Goal: Information Seeking & Learning: Find specific fact

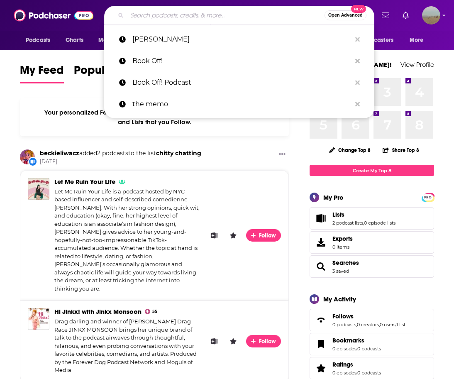
click at [162, 21] on input "Search podcasts, credits, & more..." at bounding box center [225, 15] width 197 height 13
paste input "pop culture weekly iheart radio"
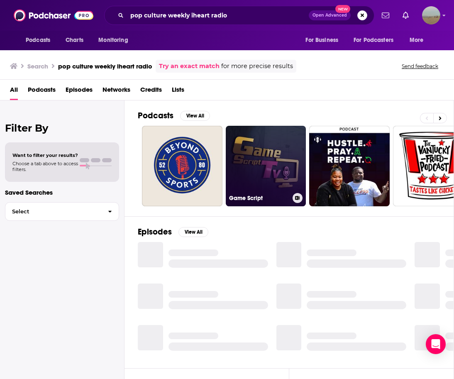
scroll to position [2, 0]
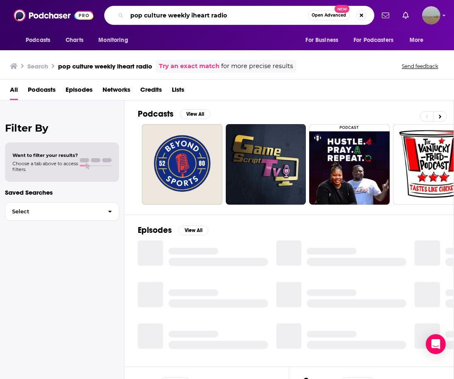
drag, startPoint x: 236, startPoint y: 17, endPoint x: 190, endPoint y: 17, distance: 45.6
click at [190, 17] on input "pop culture weekly iheart radio" at bounding box center [217, 15] width 181 height 13
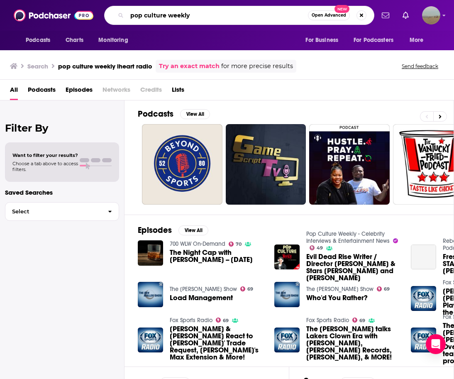
type input "pop culture weekly"
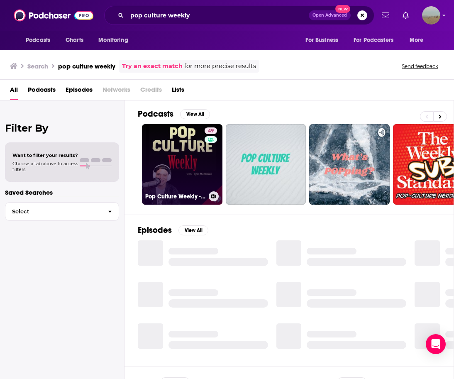
click at [186, 173] on link "49 Pop Culture Weekly - Celebrity Interviews & Entertainment News" at bounding box center [182, 164] width 80 height 80
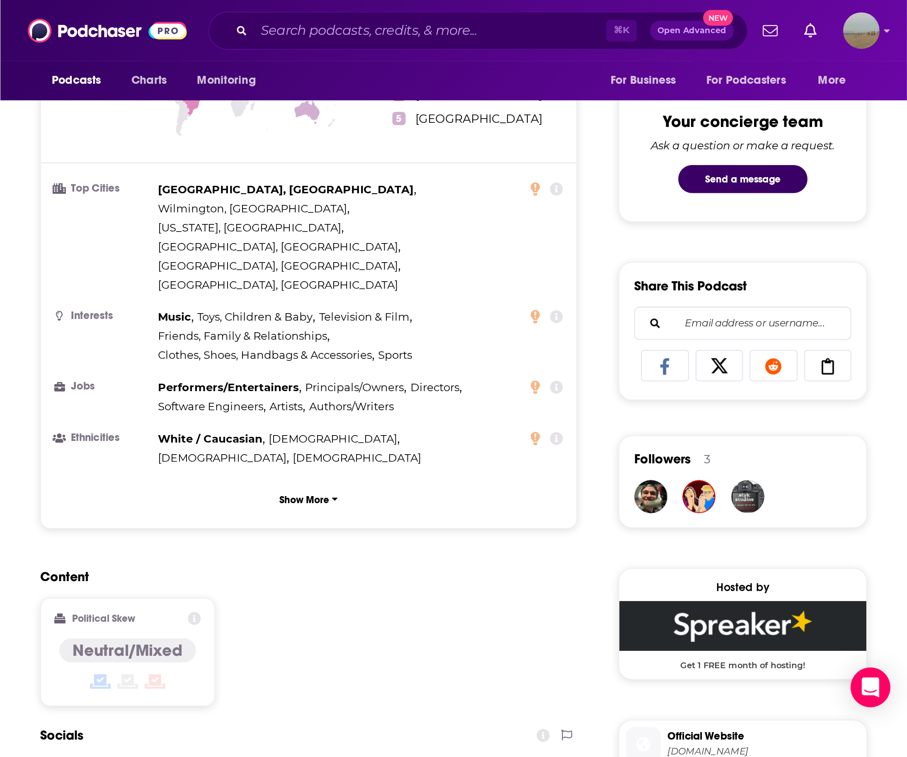
scroll to position [420, 0]
